Goal: Task Accomplishment & Management: Use online tool/utility

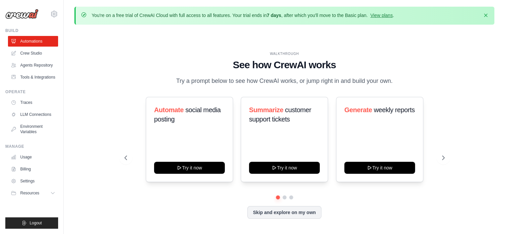
drag, startPoint x: 174, startPoint y: 82, endPoint x: 388, endPoint y: 80, distance: 213.9
click at [388, 80] on p "Try a prompt below to see how CrewAI works, or jump right in and build your own." at bounding box center [284, 81] width 223 height 10
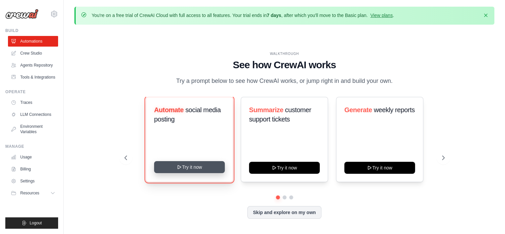
click at [182, 166] on button "Try it now" at bounding box center [189, 167] width 71 height 12
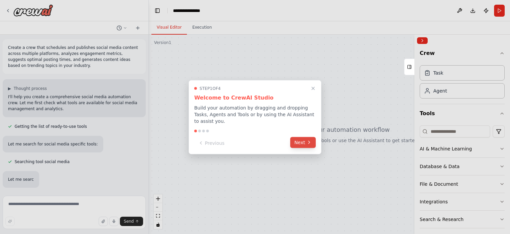
scroll to position [13, 0]
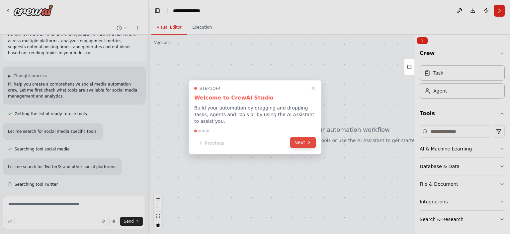
click at [298, 137] on button "Next" at bounding box center [303, 142] width 26 height 11
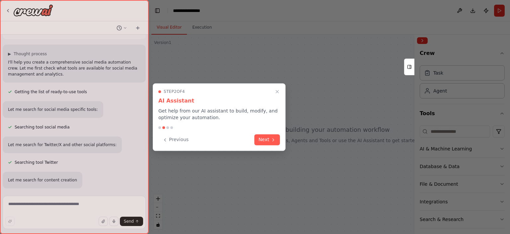
scroll to position [49, 0]
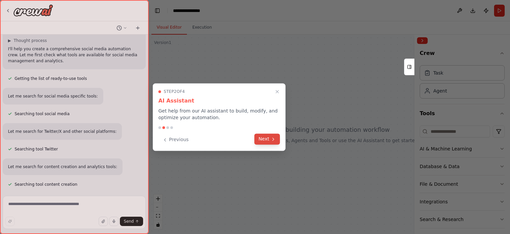
click at [264, 138] on button "Next" at bounding box center [267, 138] width 26 height 11
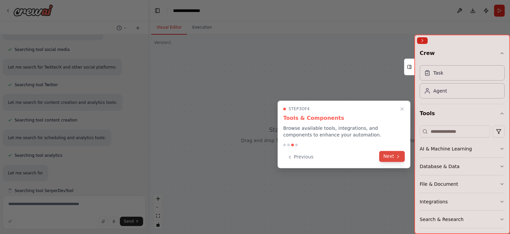
scroll to position [119, 0]
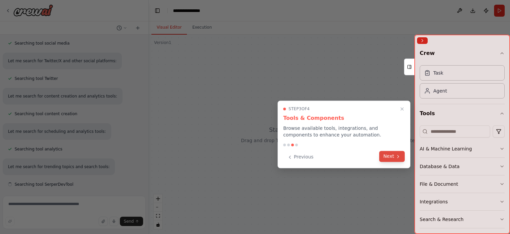
click at [388, 154] on button "Next" at bounding box center [392, 155] width 26 height 11
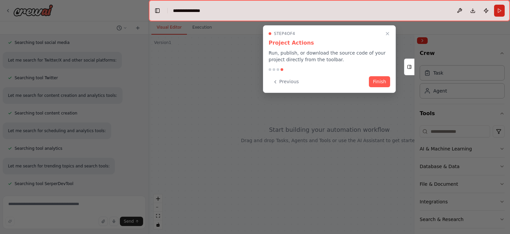
scroll to position [154, 0]
click at [377, 82] on button "Finish" at bounding box center [379, 80] width 21 height 11
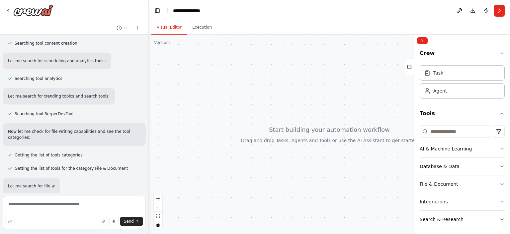
scroll to position [203, 0]
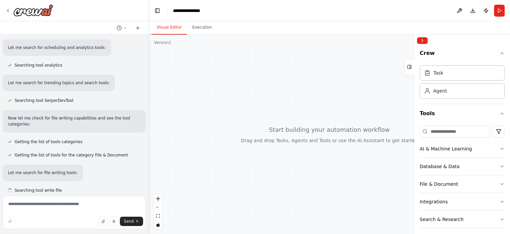
drag, startPoint x: 326, startPoint y: 100, endPoint x: 257, endPoint y: 83, distance: 71.1
click at [257, 83] on div at bounding box center [329, 134] width 361 height 199
click at [440, 91] on div "Agent" at bounding box center [441, 90] width 14 height 7
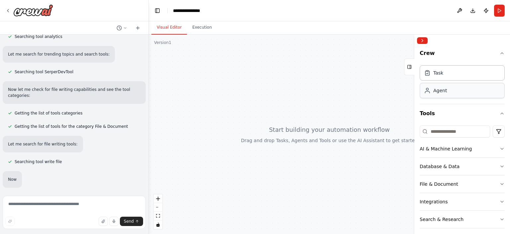
click at [440, 91] on div "Agent" at bounding box center [441, 90] width 14 height 7
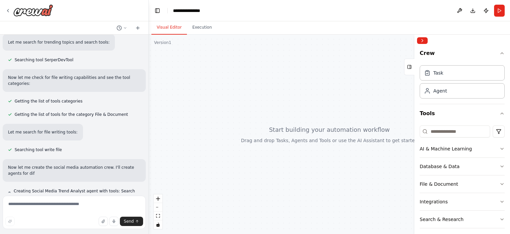
drag, startPoint x: 440, startPoint y: 91, endPoint x: 334, endPoint y: 97, distance: 105.8
click at [334, 97] on div "Create a crew that schedules and publishes social media content across multiple…" at bounding box center [255, 117] width 510 height 234
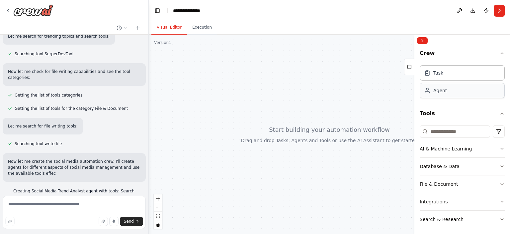
scroll to position [255, 0]
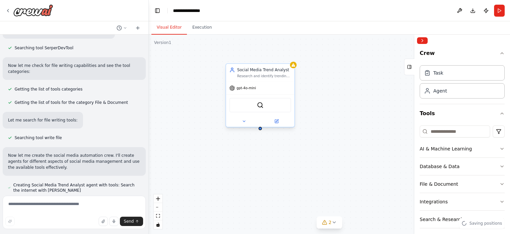
click at [251, 89] on span "gpt-4o-mini" at bounding box center [246, 88] width 19 height 4
click at [289, 59] on button at bounding box center [289, 57] width 9 height 9
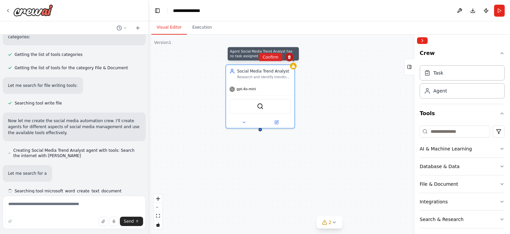
scroll to position [290, 0]
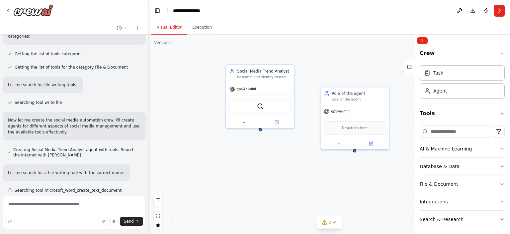
click at [289, 55] on div "Social Media Trend Analyst Research and identify trending topics in {industry} …" at bounding box center [329, 134] width 361 height 199
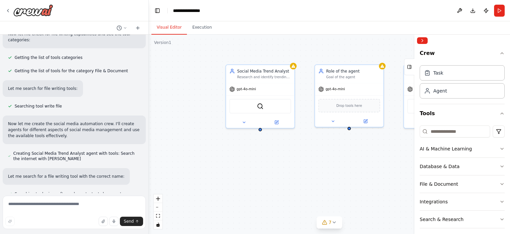
scroll to position [286, 0]
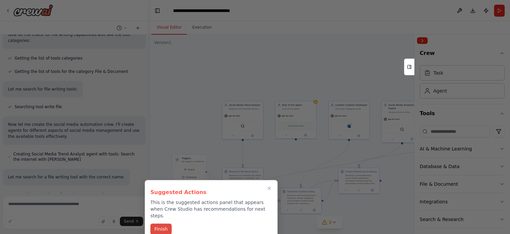
click at [165, 223] on button "Finish" at bounding box center [160, 228] width 21 height 11
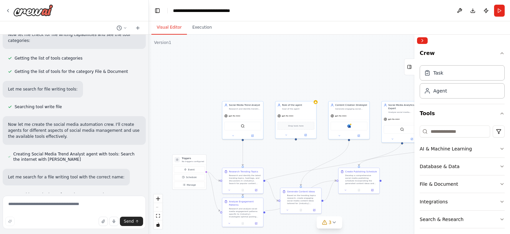
scroll to position [39, 0]
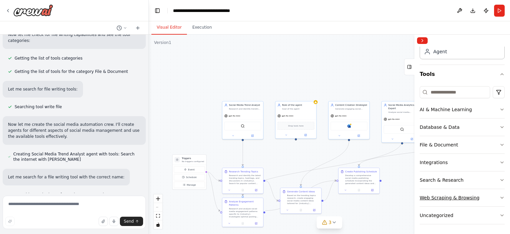
click at [500, 197] on icon "button" at bounding box center [502, 197] width 5 height 5
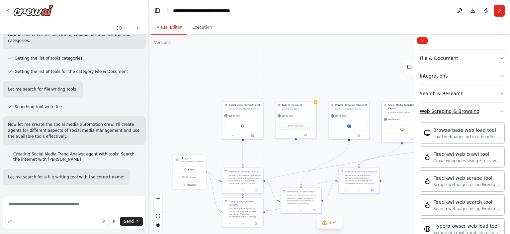
scroll to position [126, 0]
click at [446, 155] on div "Firecrawl web crawl tool" at bounding box center [467, 153] width 67 height 7
click at [9, 10] on icon at bounding box center [7, 10] width 5 height 5
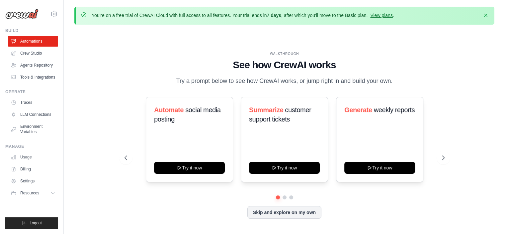
drag, startPoint x: 170, startPoint y: 76, endPoint x: 415, endPoint y: 78, distance: 245.2
click at [415, 78] on div "WALKTHROUGH See how [PERSON_NAME] works Try a prompt below to see how [PERSON_N…" at bounding box center [285, 68] width 320 height 35
click at [458, 93] on div "WALKTHROUGH See how [PERSON_NAME] works Try a prompt below to see how [PERSON_N…" at bounding box center [284, 140] width 420 height 220
